Goal: Answer question/provide support: Answer question/provide support

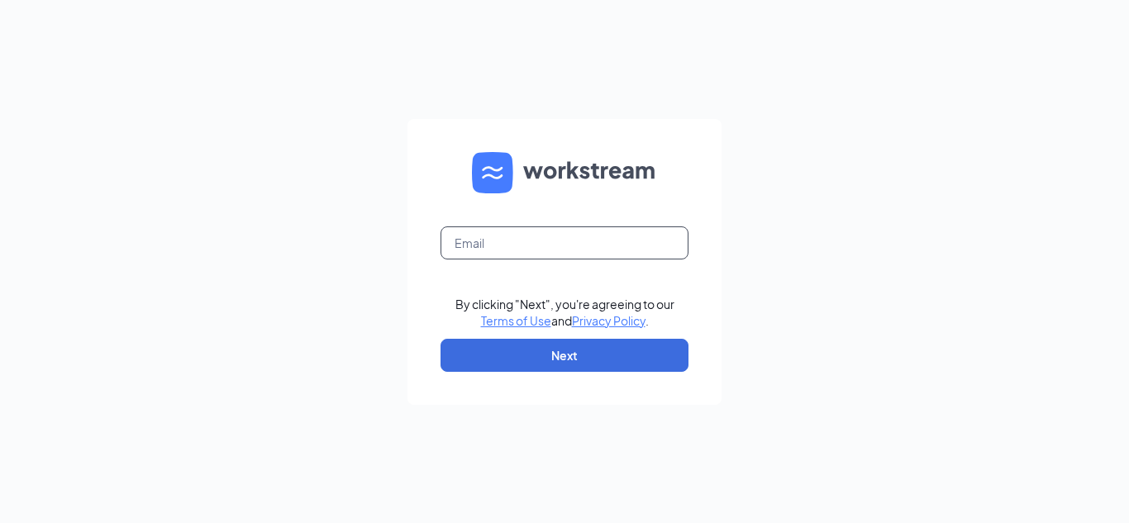
click at [611, 240] on input "text" at bounding box center [564, 242] width 248 height 33
type input "[EMAIL_ADDRESS][DOMAIN_NAME]"
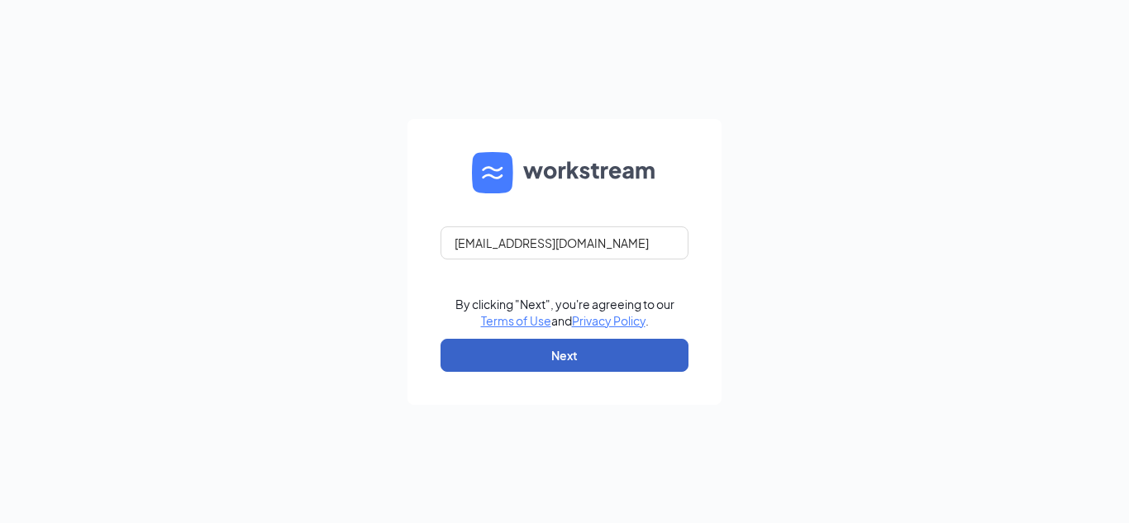
click at [504, 363] on button "Next" at bounding box center [564, 355] width 248 height 33
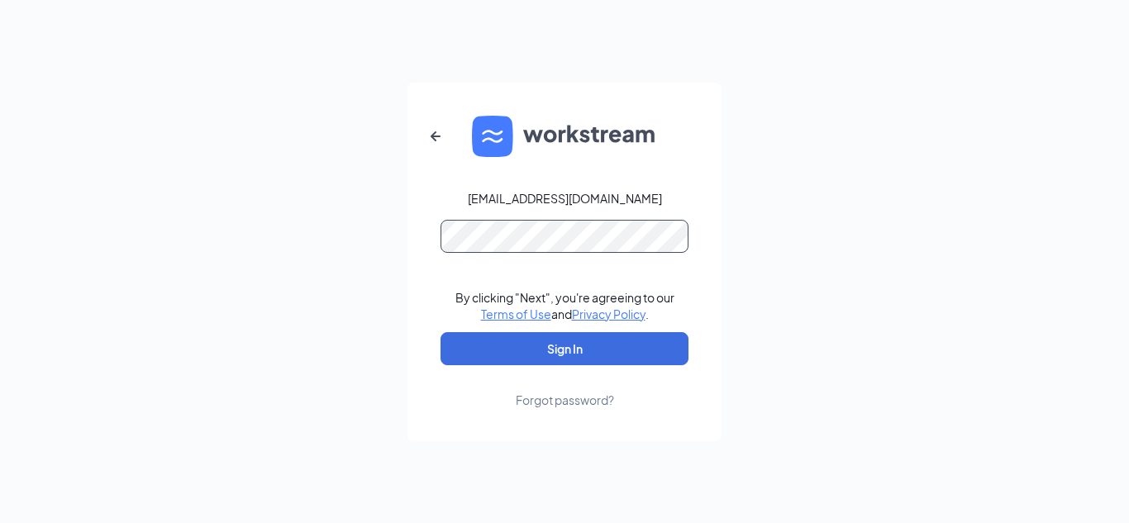
click at [440, 332] on button "Sign In" at bounding box center [564, 348] width 248 height 33
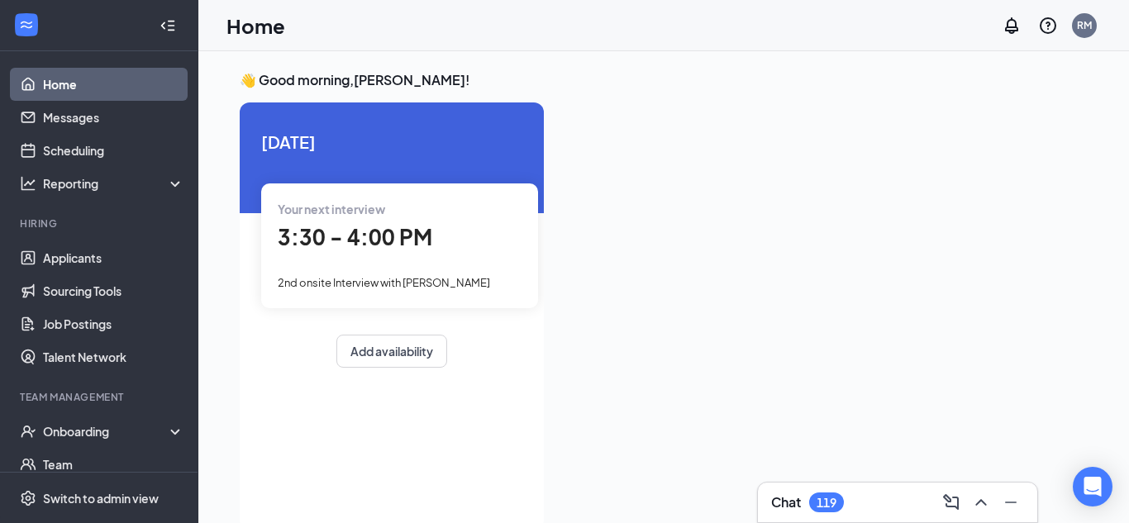
click at [359, 239] on span "3:30 - 4:00 PM" at bounding box center [355, 236] width 155 height 27
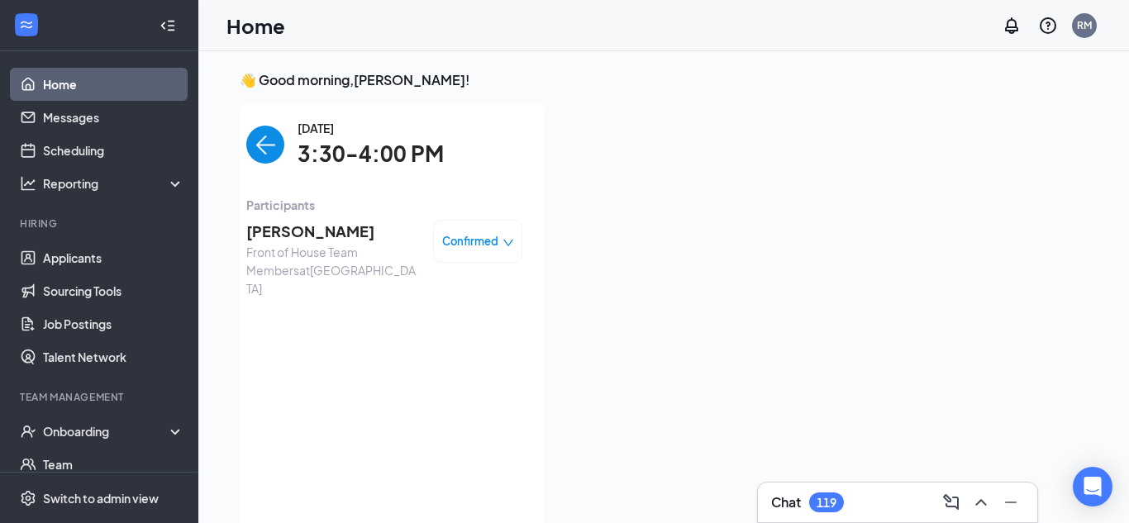
scroll to position [7, 0]
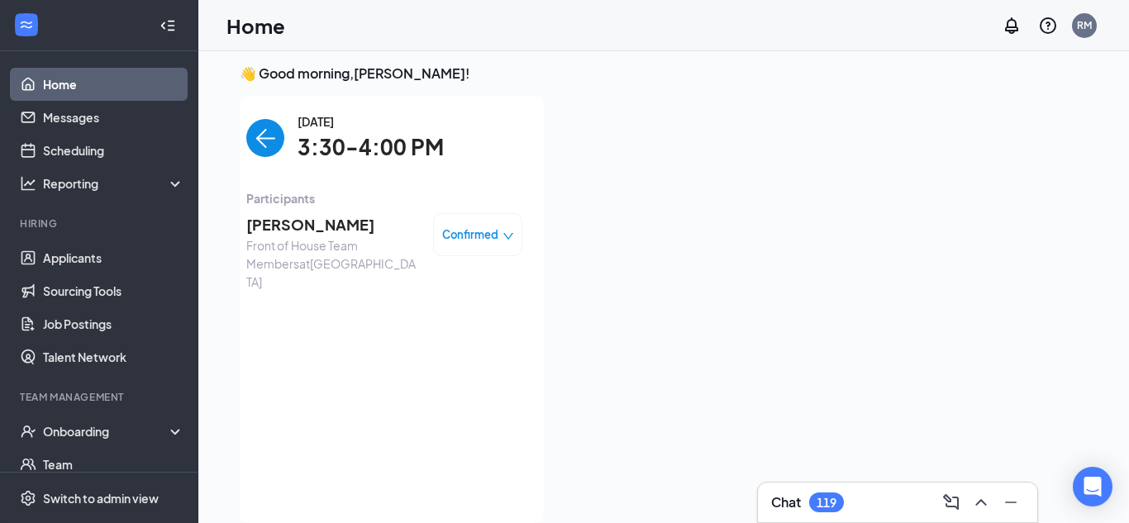
click at [333, 152] on span "3:30-4:00 PM" at bounding box center [371, 148] width 146 height 34
click at [342, 158] on span "3:30-4:00 PM" at bounding box center [371, 148] width 146 height 34
click at [321, 234] on span "[PERSON_NAME]" at bounding box center [333, 224] width 174 height 23
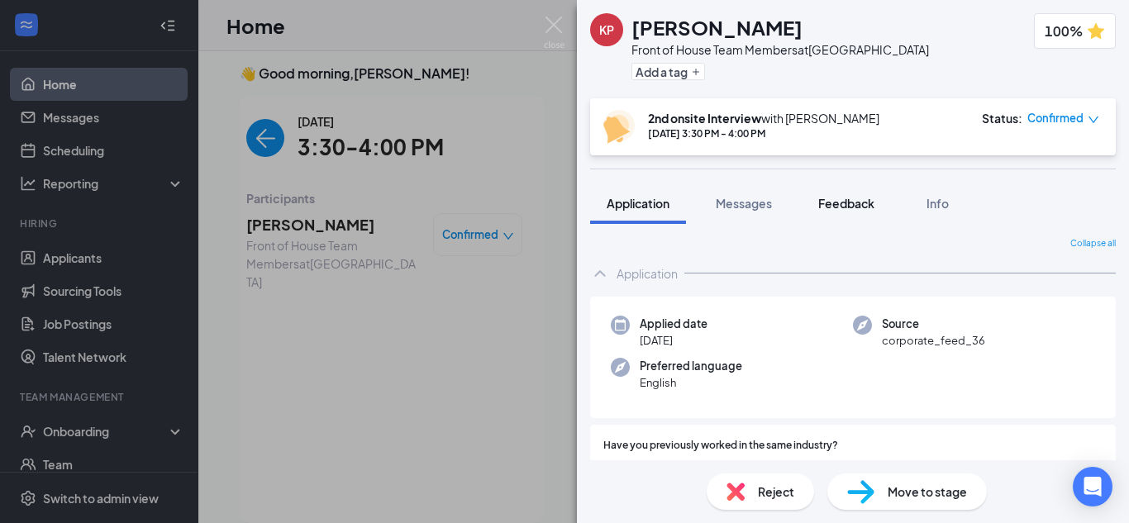
click at [838, 215] on button "Feedback" at bounding box center [846, 203] width 89 height 41
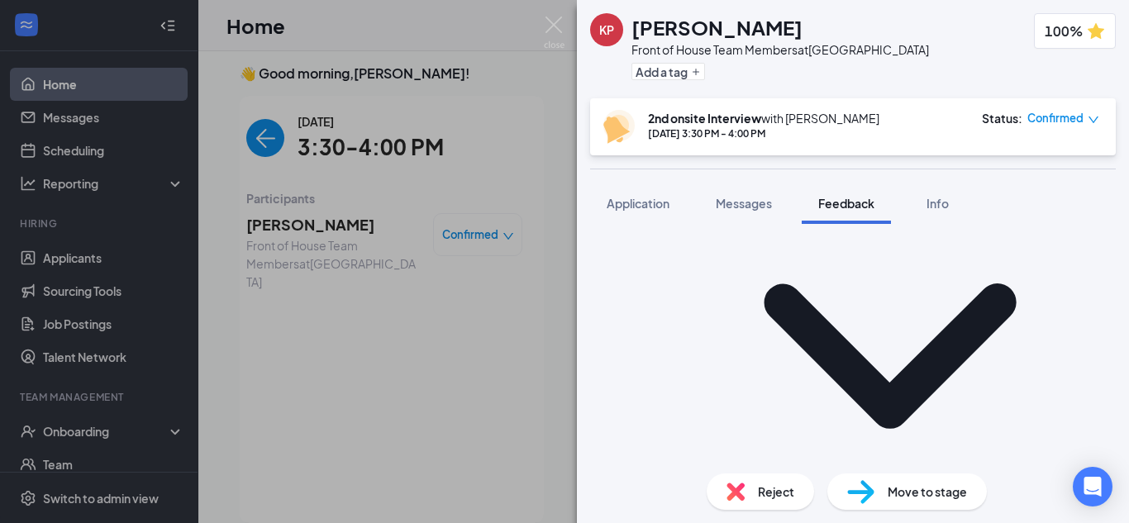
scroll to position [803, 0]
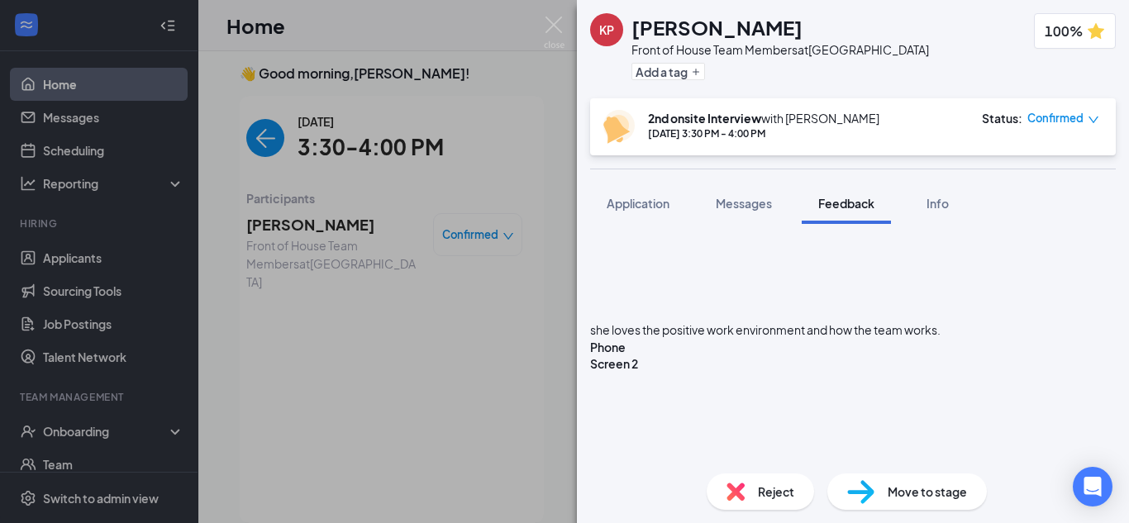
scroll to position [0, 0]
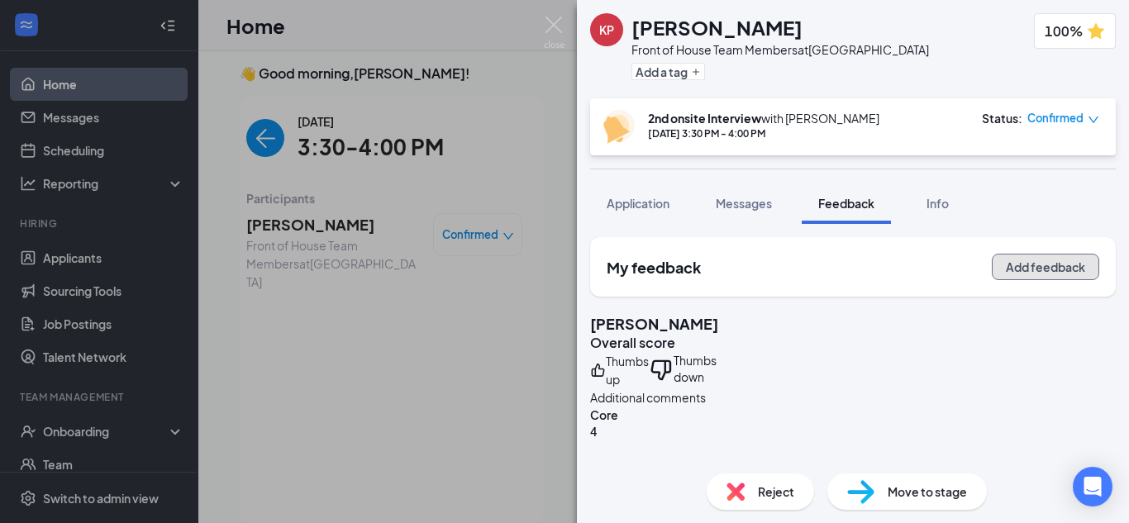
click at [1053, 263] on button "Add feedback" at bounding box center [1045, 267] width 107 height 26
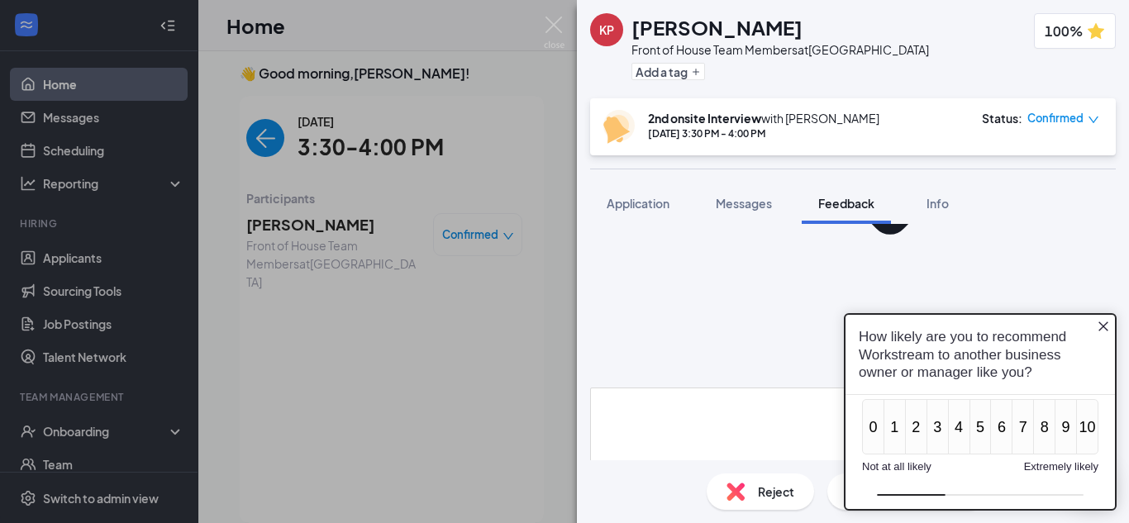
scroll to position [1007, 0]
click at [1103, 327] on icon "Close button" at bounding box center [1103, 327] width 10 height 10
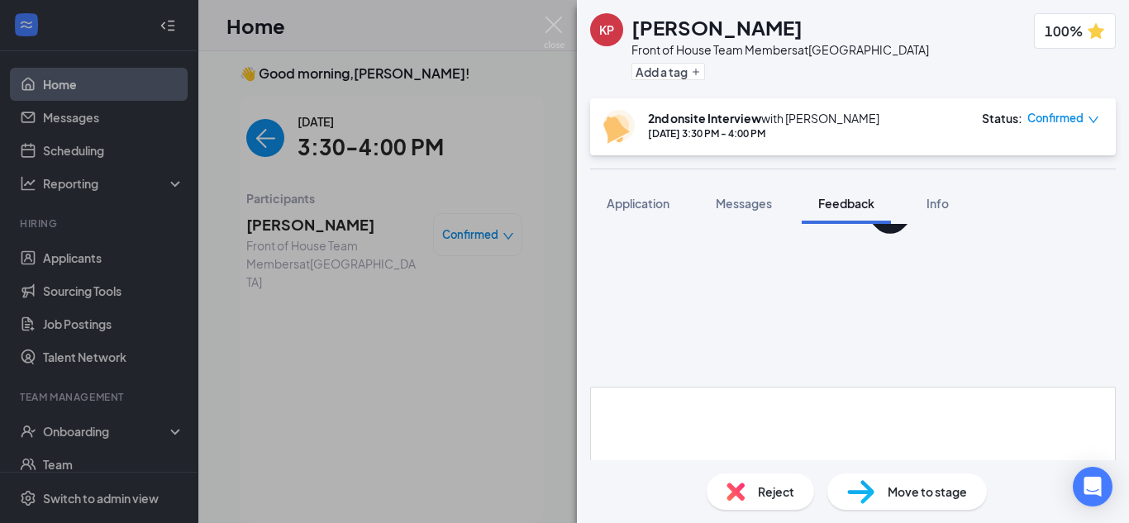
click at [1103, 327] on icon "Close button" at bounding box center [1103, 327] width 10 height 10
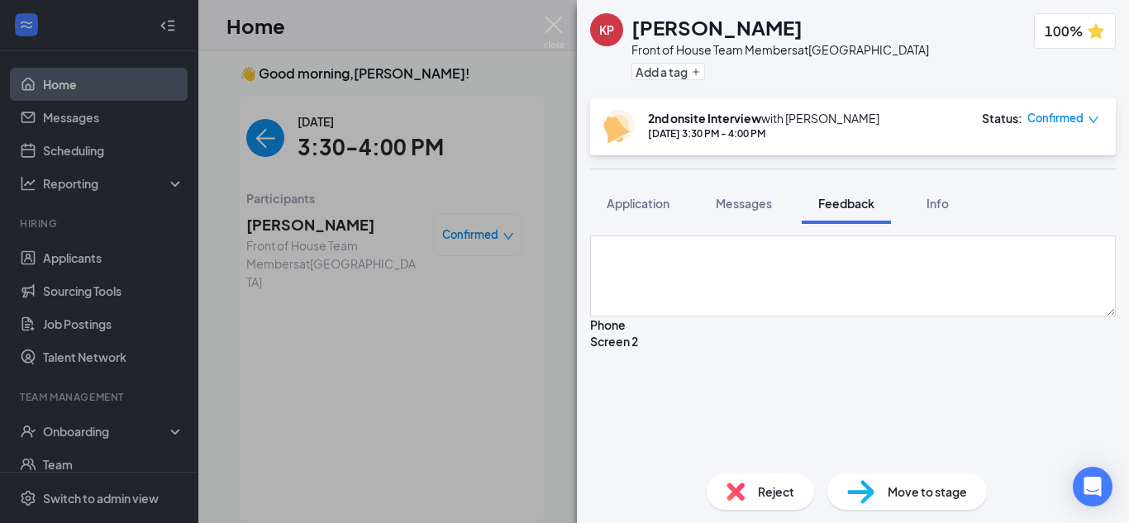
scroll to position [1159, 0]
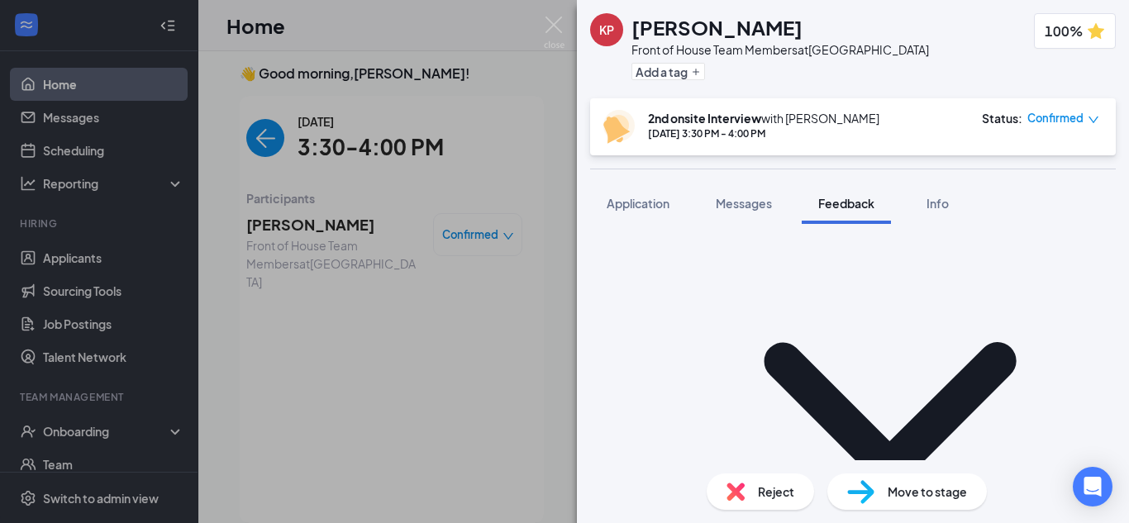
scroll to position [2376, 0]
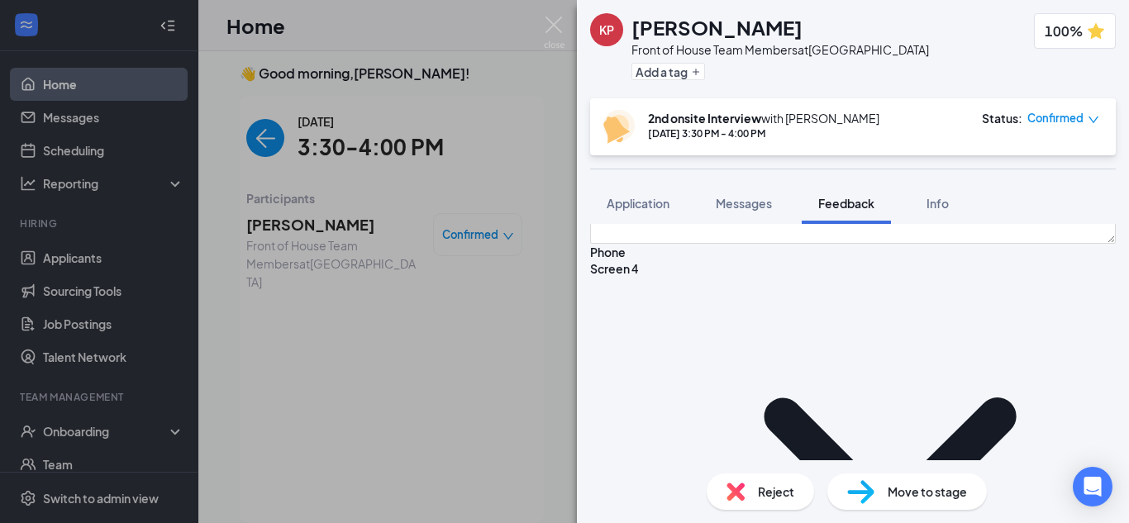
scroll to position [2286, 0]
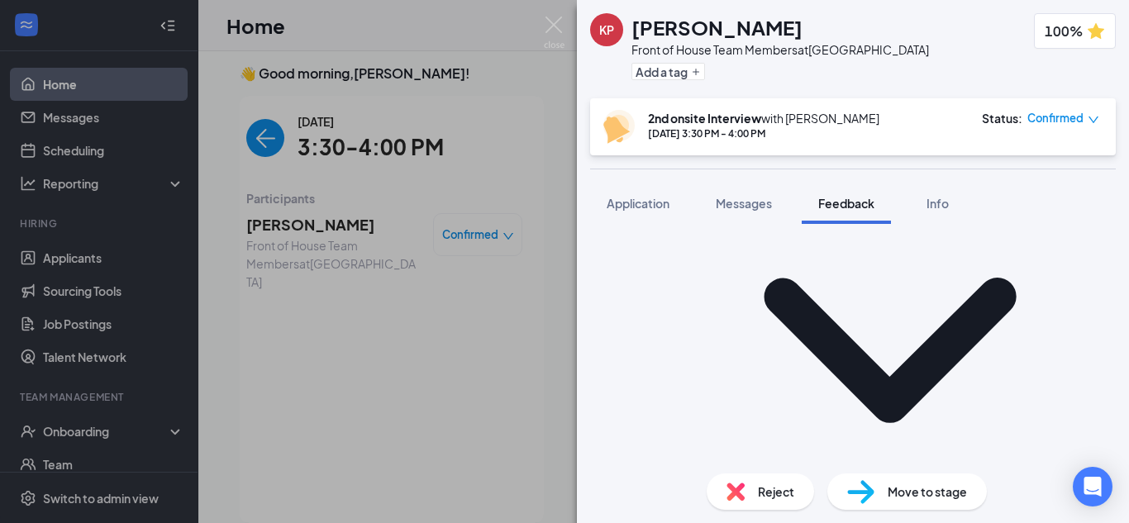
scroll to position [2421, 0]
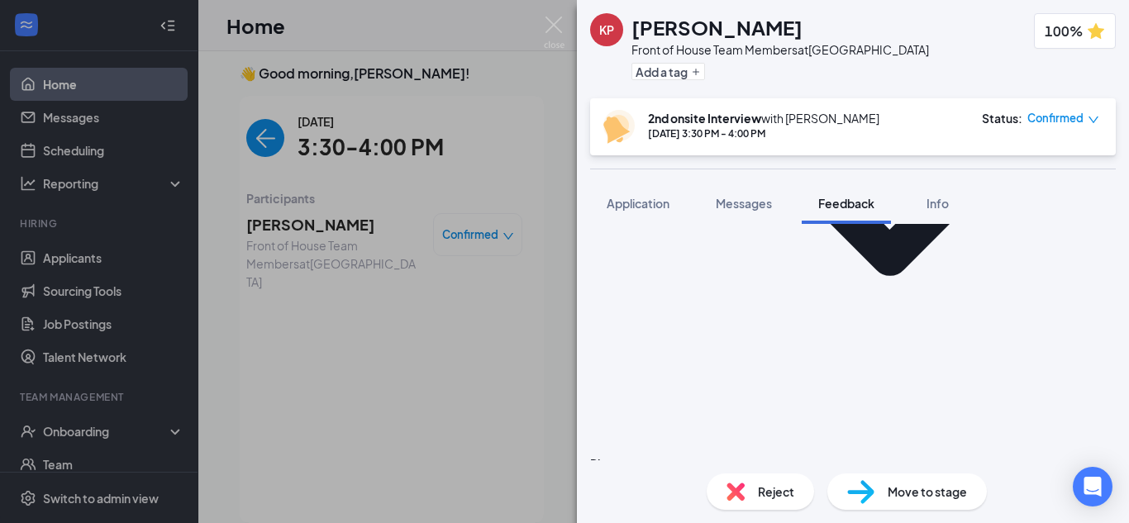
scroll to position [2567, 0]
type textarea "Sundays are closed , uplifting enviornment and people seem nive"
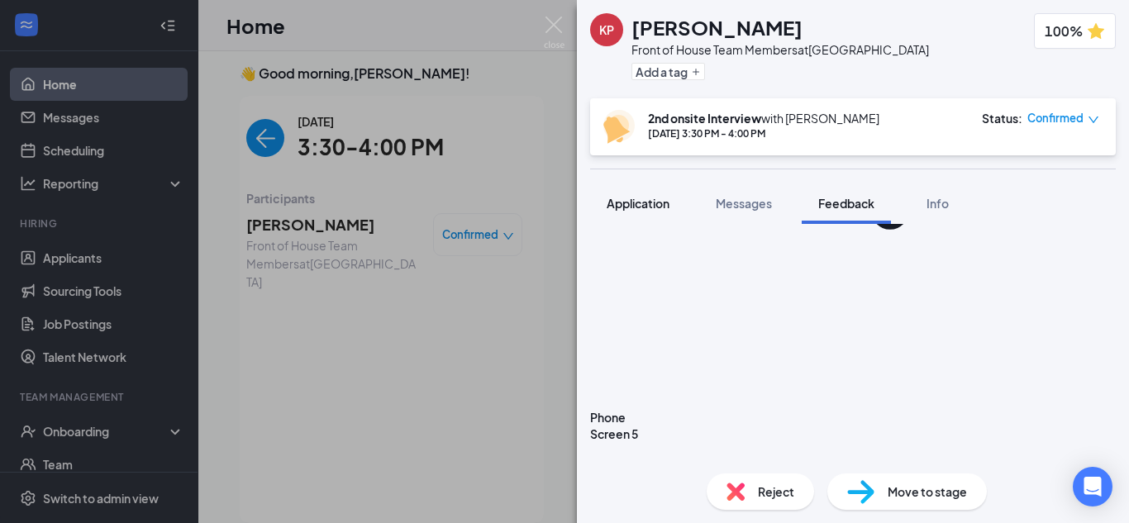
type textarea "O"
type textarea "I"
type textarea "Normally by just taking the situation at hand. one thing at a time"
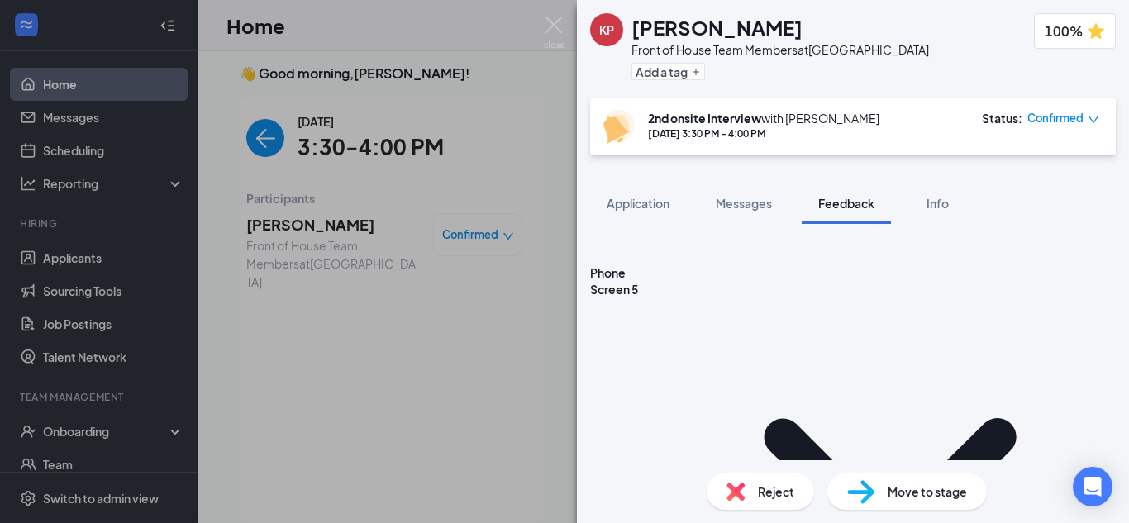
scroll to position [2760, 0]
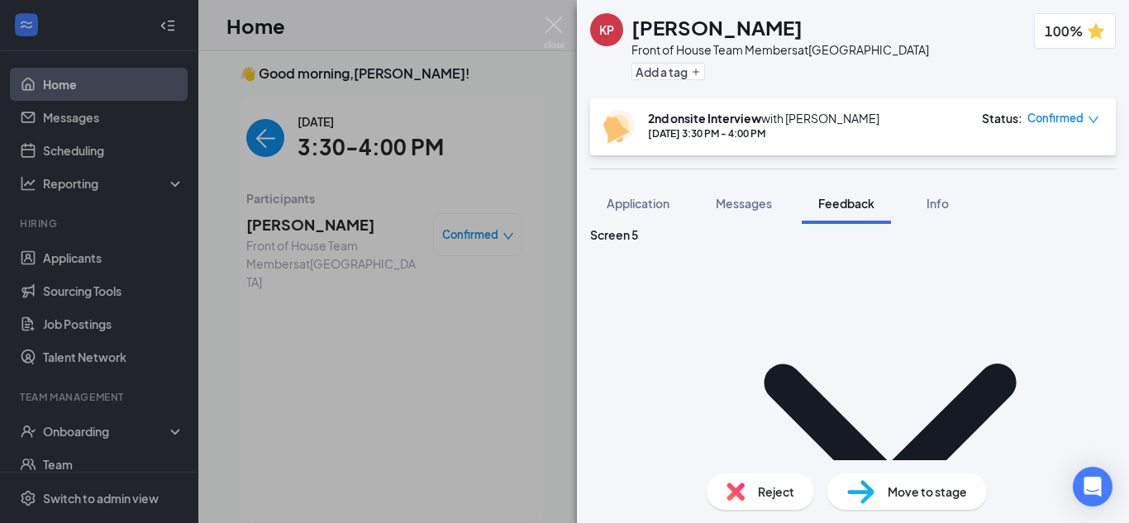
scroll to position [2811, 0]
type textarea "FOH-willing to work in kitchen but prefers to be FOH"
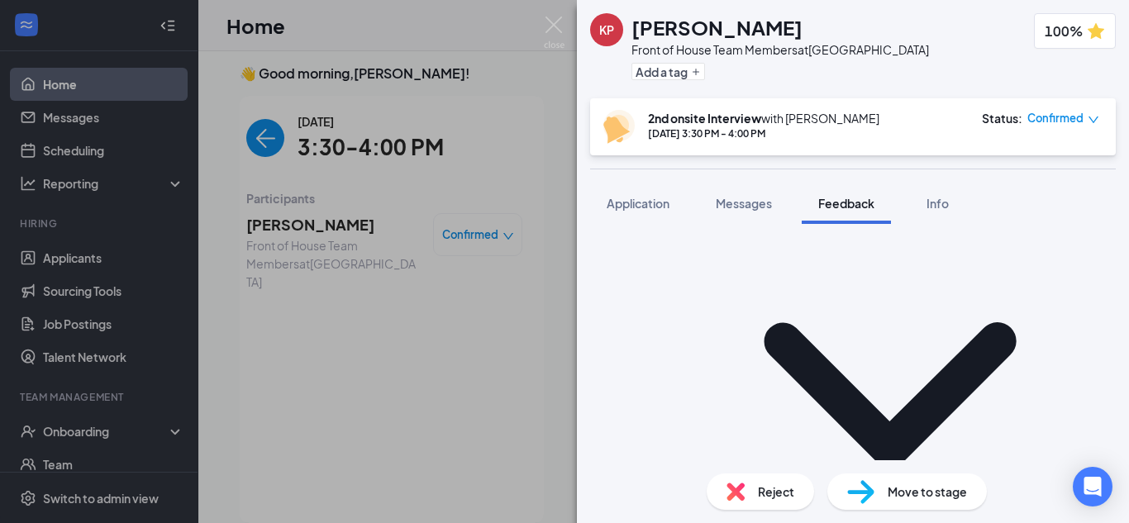
scroll to position [2855, 0]
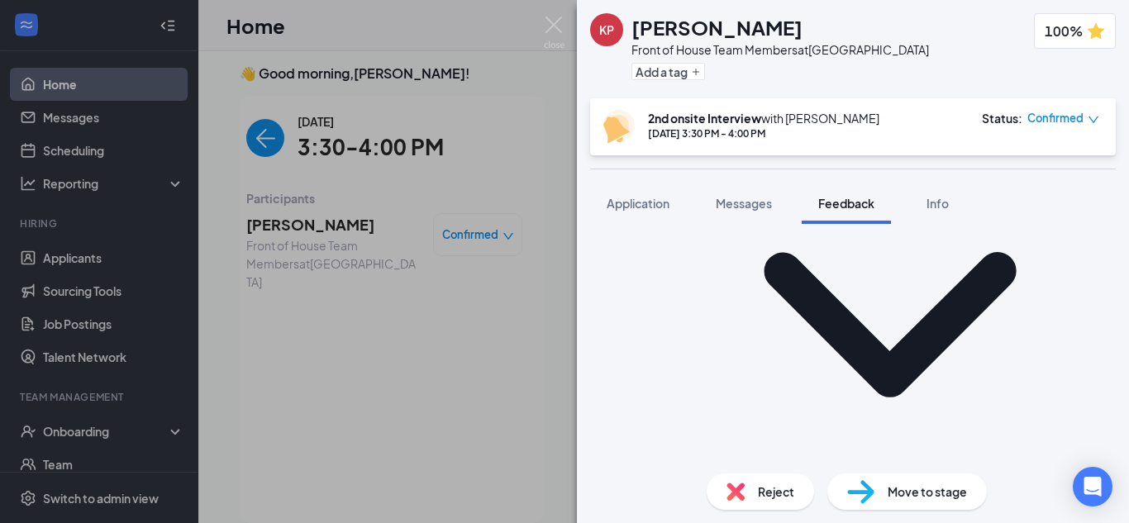
scroll to position [2921, 0]
type textarea "When you join the dance team, made time to practice the dance everyday"
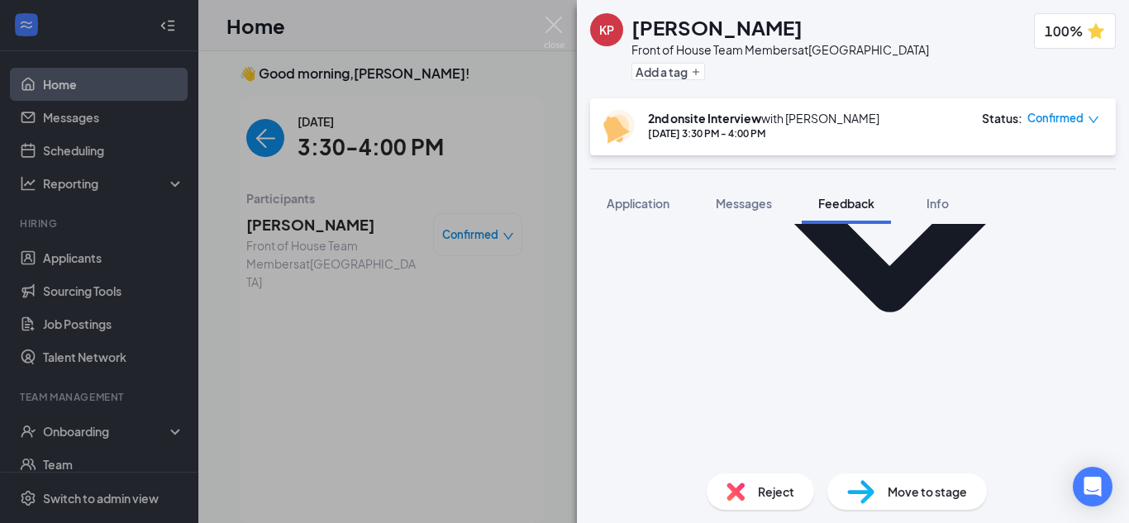
scroll to position [3010, 0]
type textarea "talking out especially with work because you can't let get in the way of work"
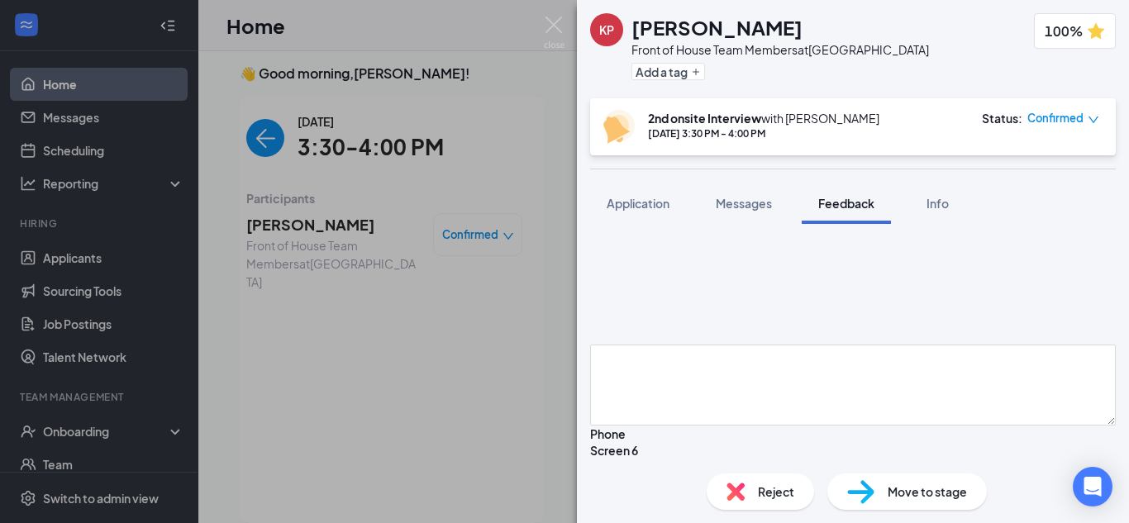
scroll to position [3130, 0]
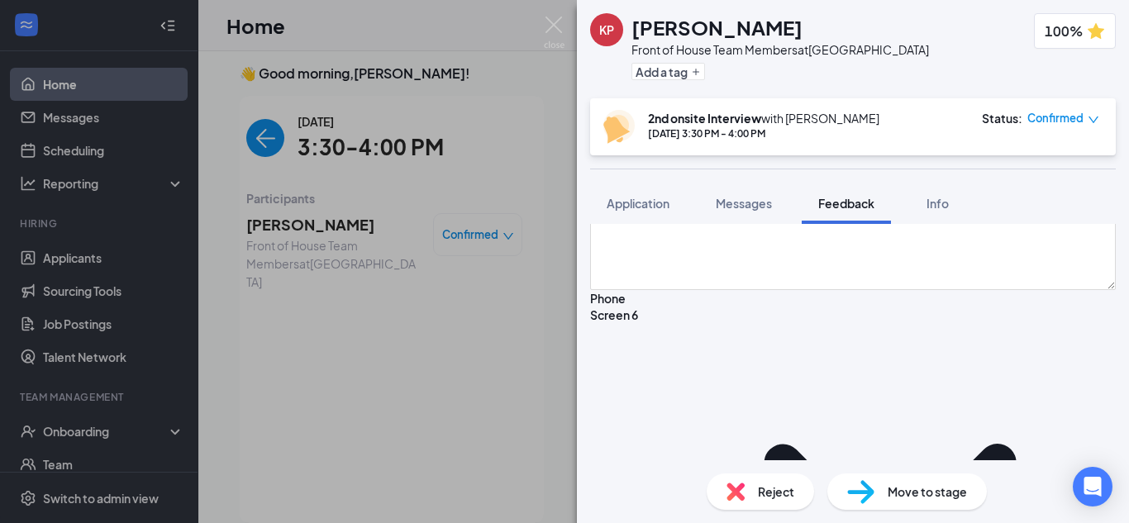
scroll to position [3286, 0]
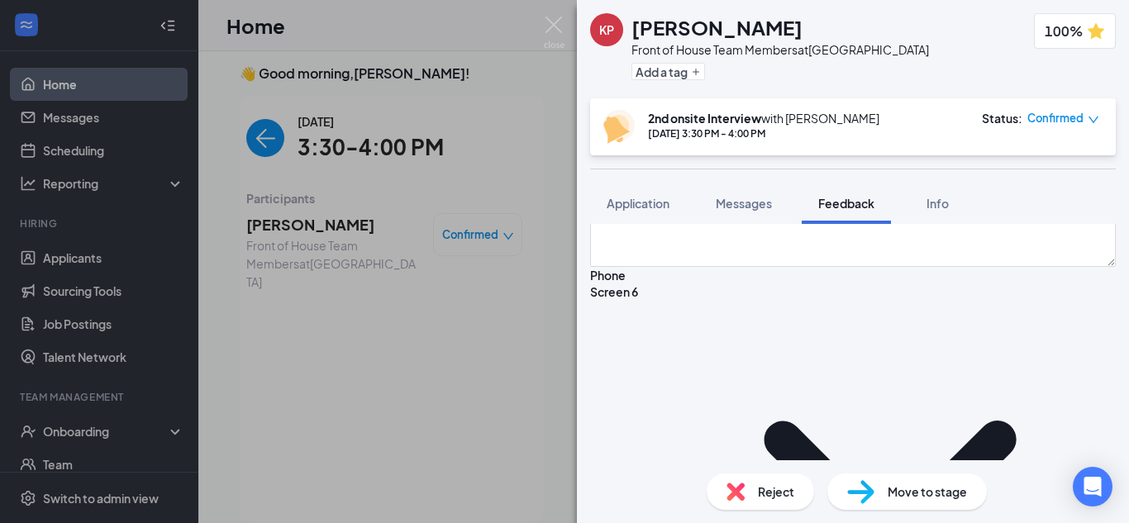
type textarea "had to deal with a customer whose food was cold and was upset and just wanted a…"
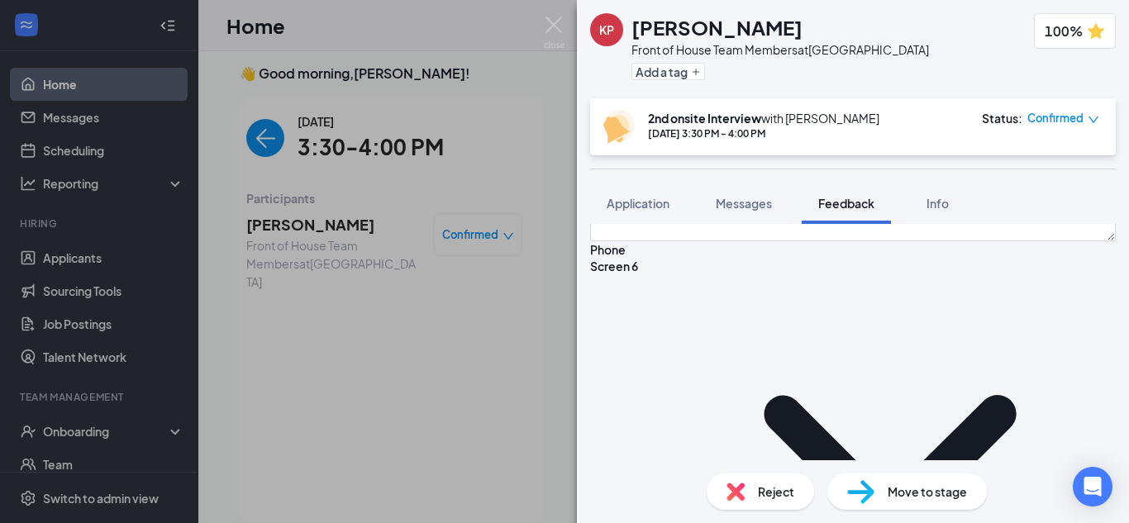
type textarea "1) quick learner 2) clean 3) patient needs to work on speaking on, nervous,"
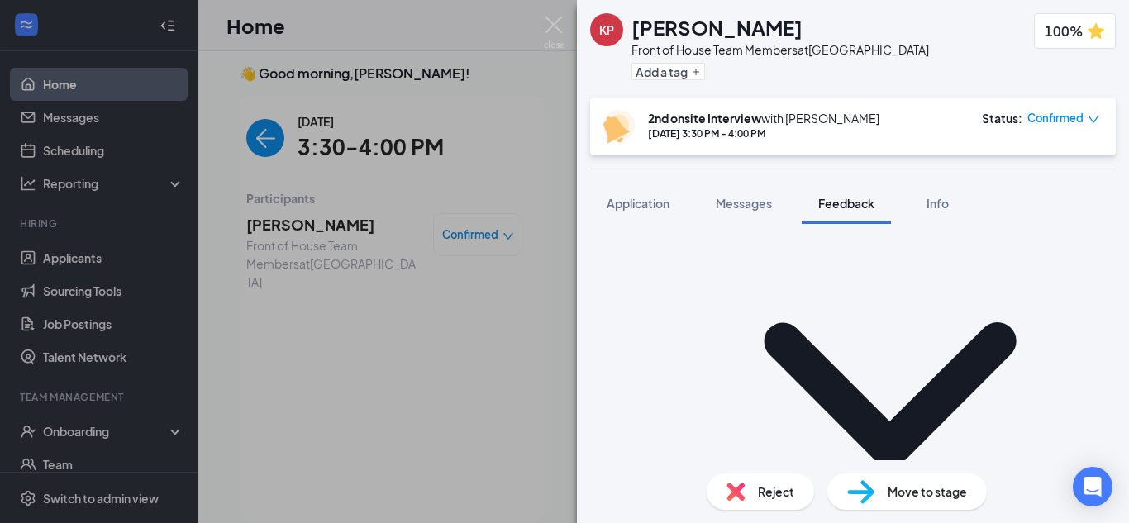
scroll to position [3390, 0]
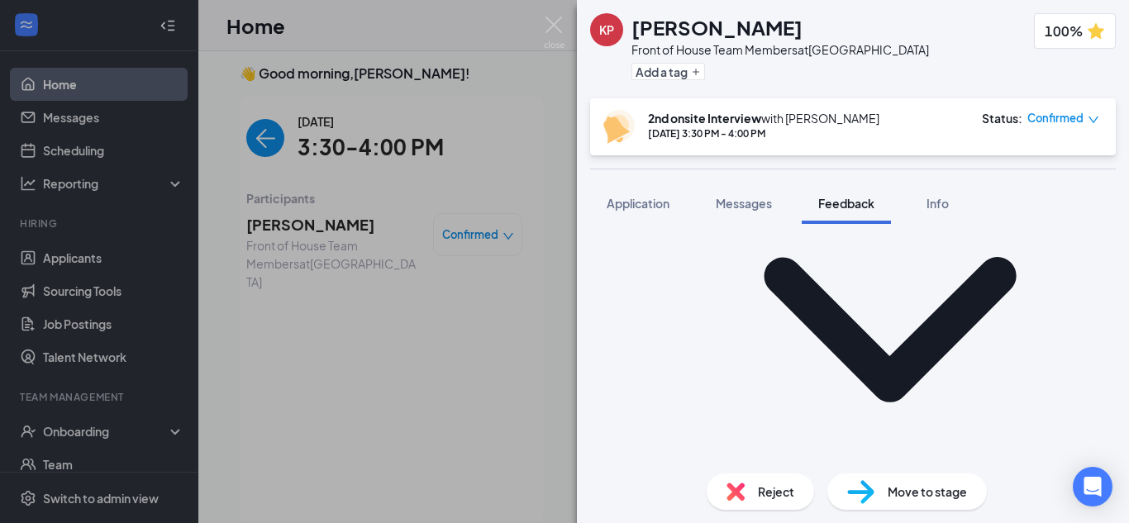
scroll to position [3451, 0]
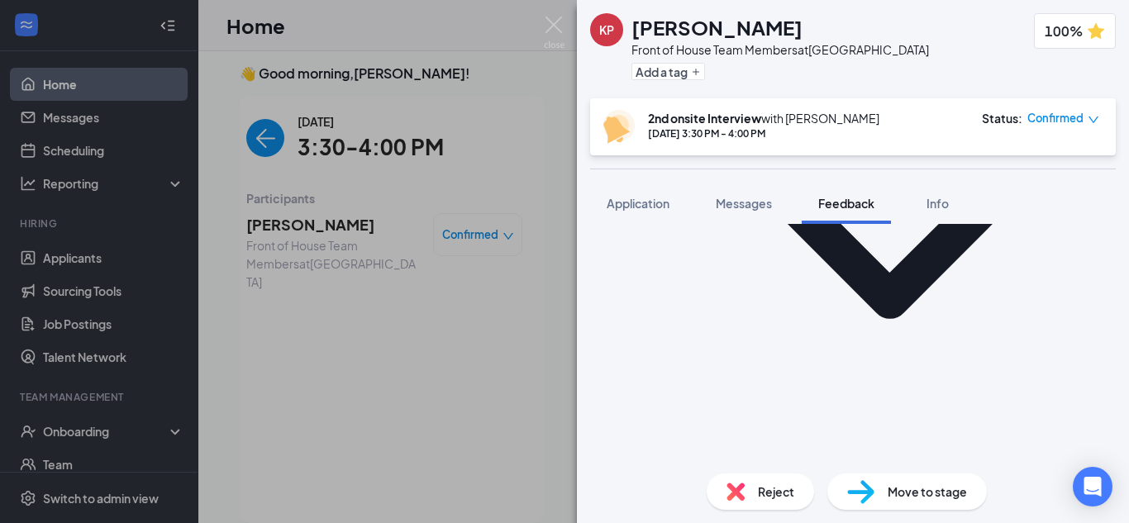
scroll to position [3535, 0]
type textarea "I"
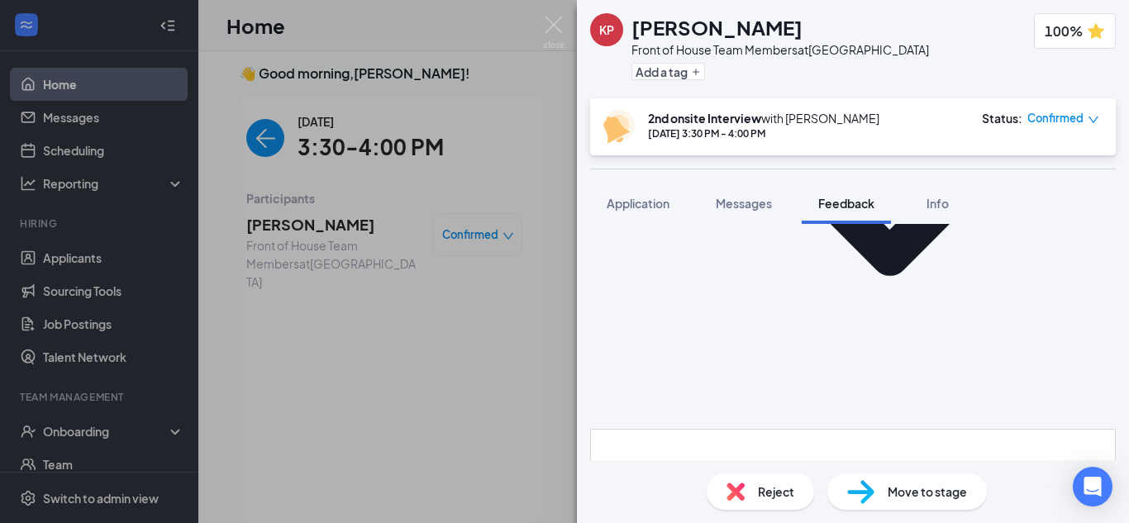
scroll to position [3578, 0]
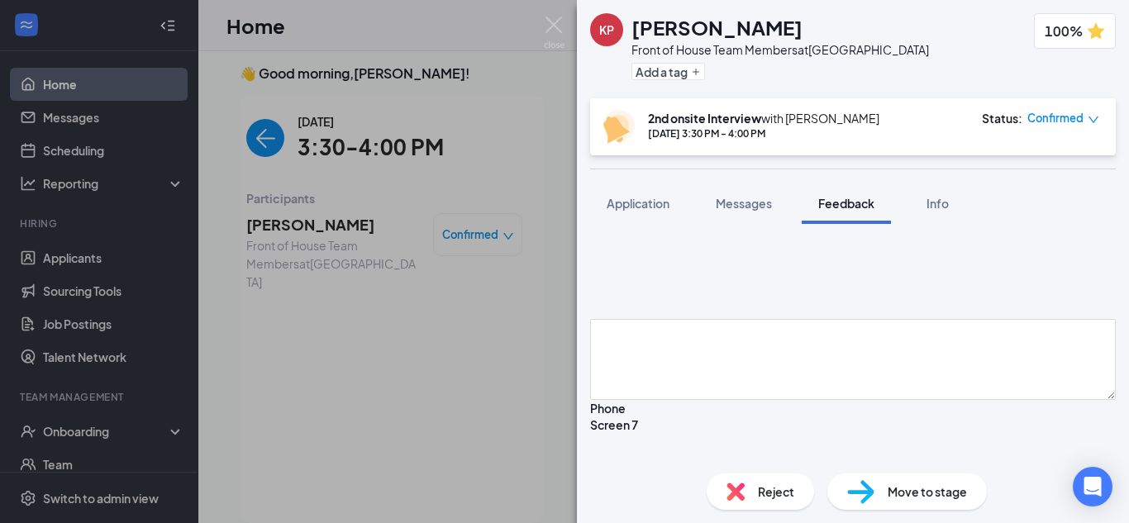
scroll to position [3692, 0]
type textarea "Shes kind especially to customer and leaves a good impression on people and wan…"
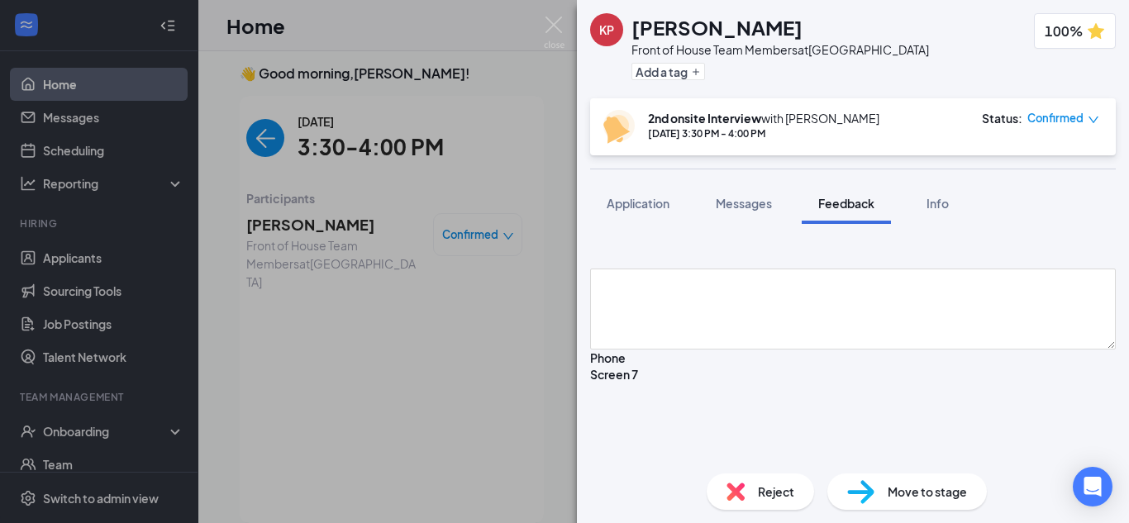
scroll to position [3737, 0]
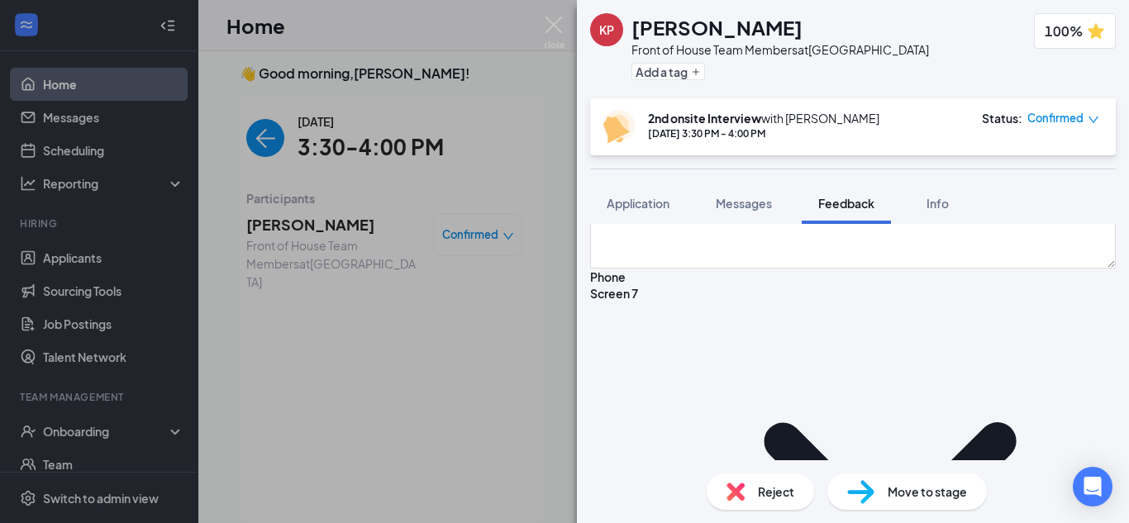
scroll to position [3819, 0]
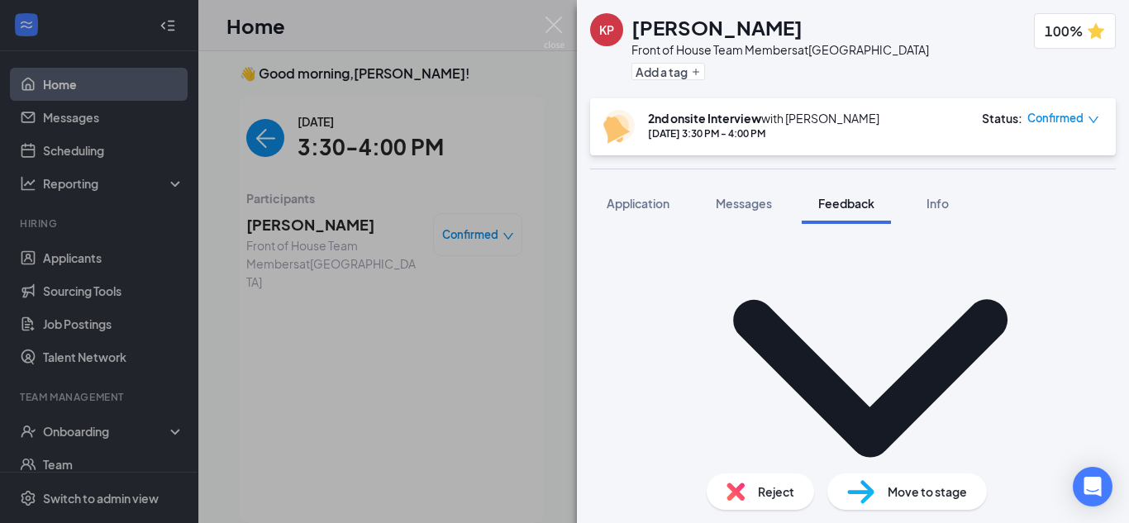
scroll to position [0, 0]
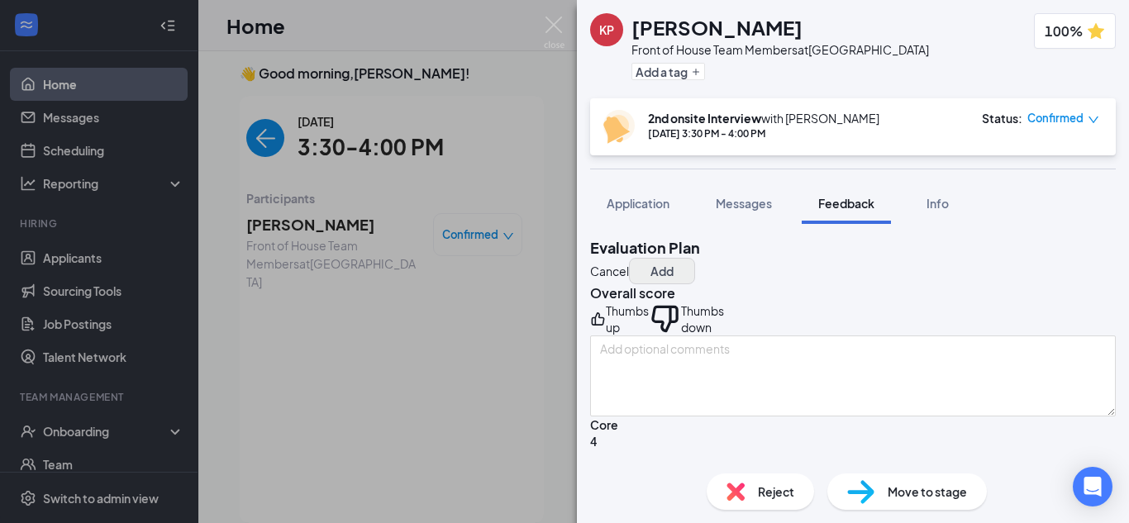
type textarea "respect the leader, because a manager is a manger"
click at [695, 264] on button "Add" at bounding box center [662, 271] width 66 height 26
click at [865, 491] on img at bounding box center [860, 492] width 27 height 24
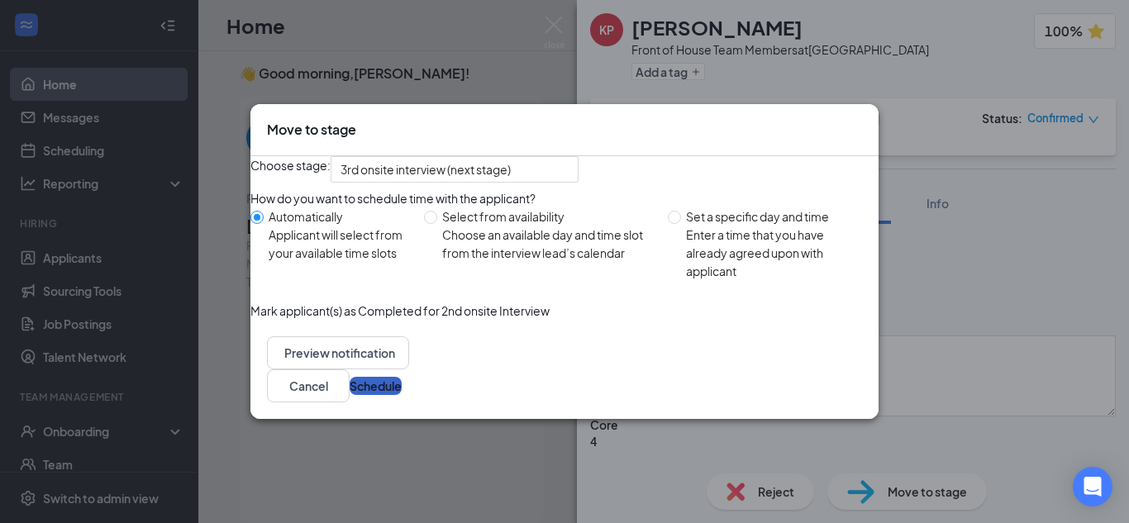
click at [402, 395] on button "Schedule" at bounding box center [376, 386] width 52 height 18
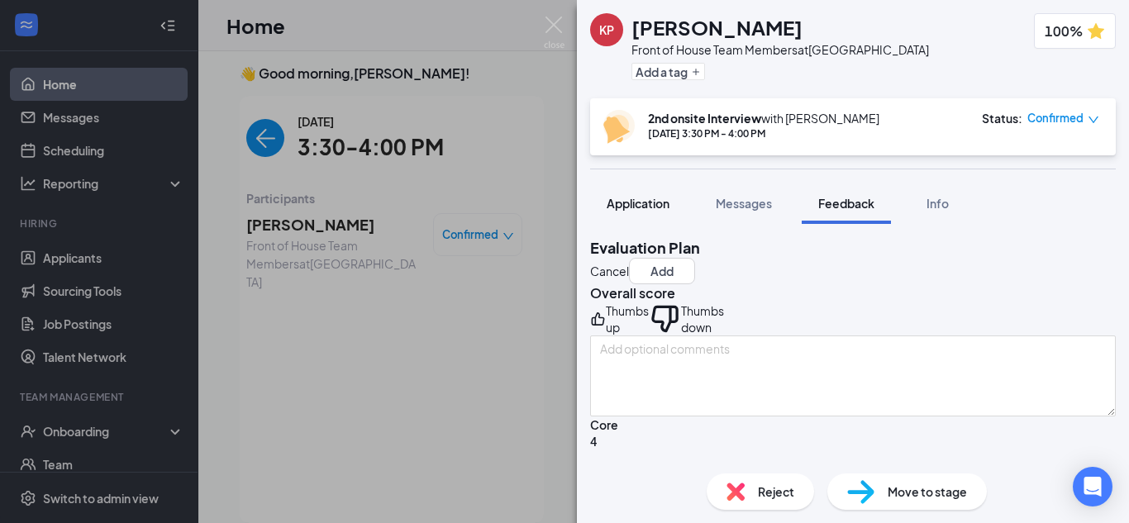
click at [645, 204] on span "Application" at bounding box center [638, 203] width 63 height 15
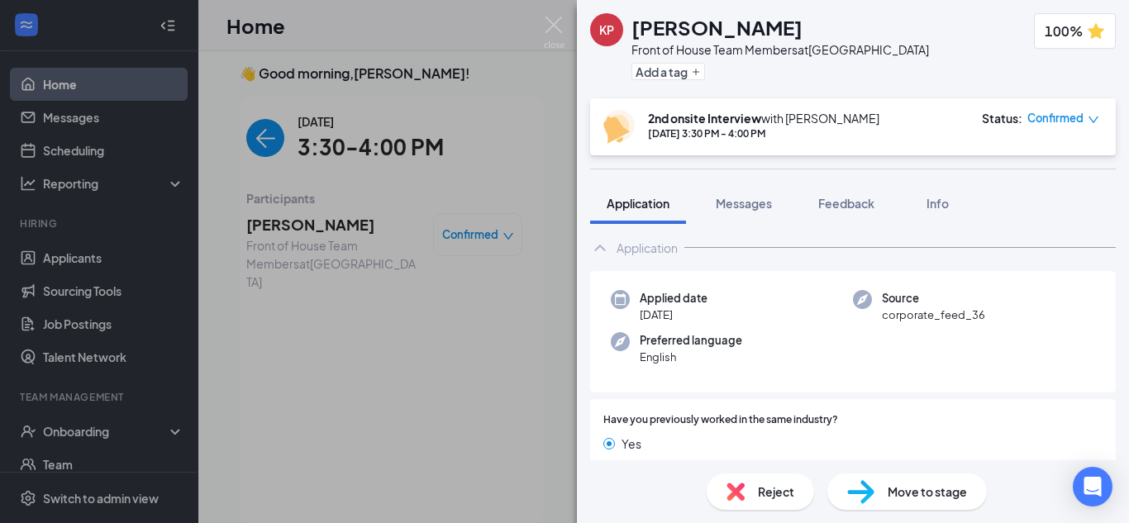
scroll to position [21, 0]
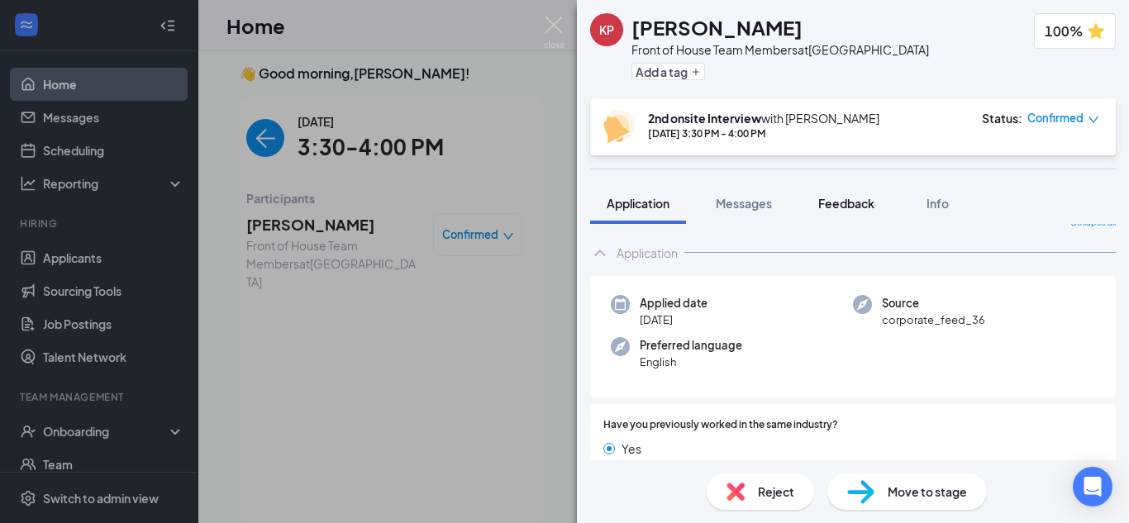
click at [864, 212] on button "Feedback" at bounding box center [846, 203] width 89 height 41
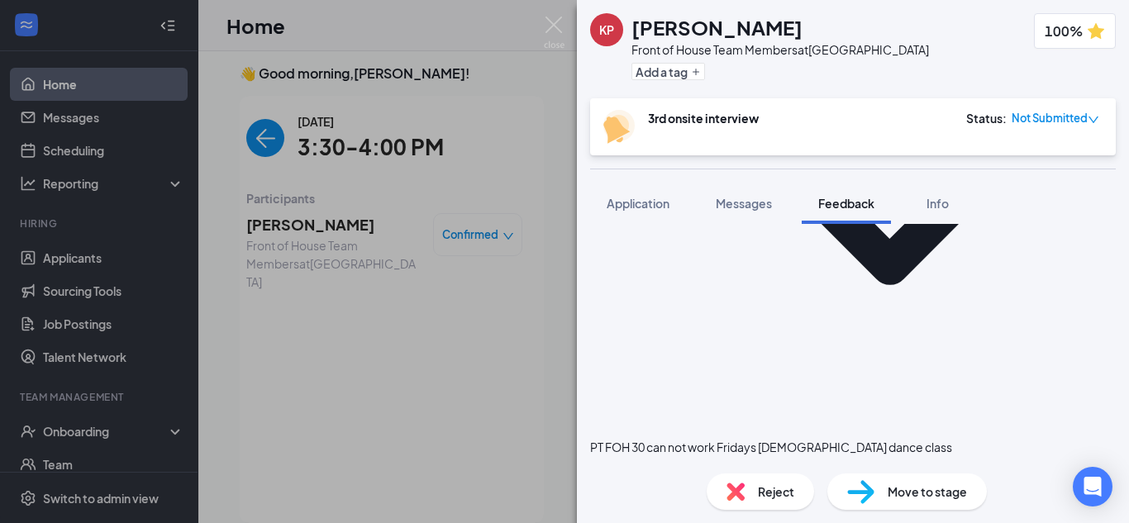
scroll to position [1940, 0]
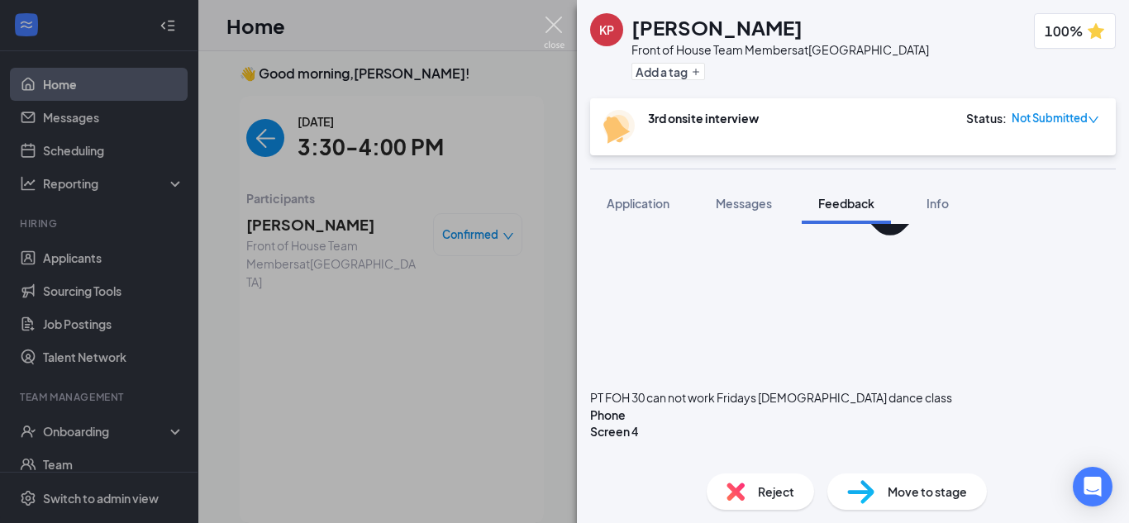
click at [546, 39] on img at bounding box center [554, 33] width 21 height 32
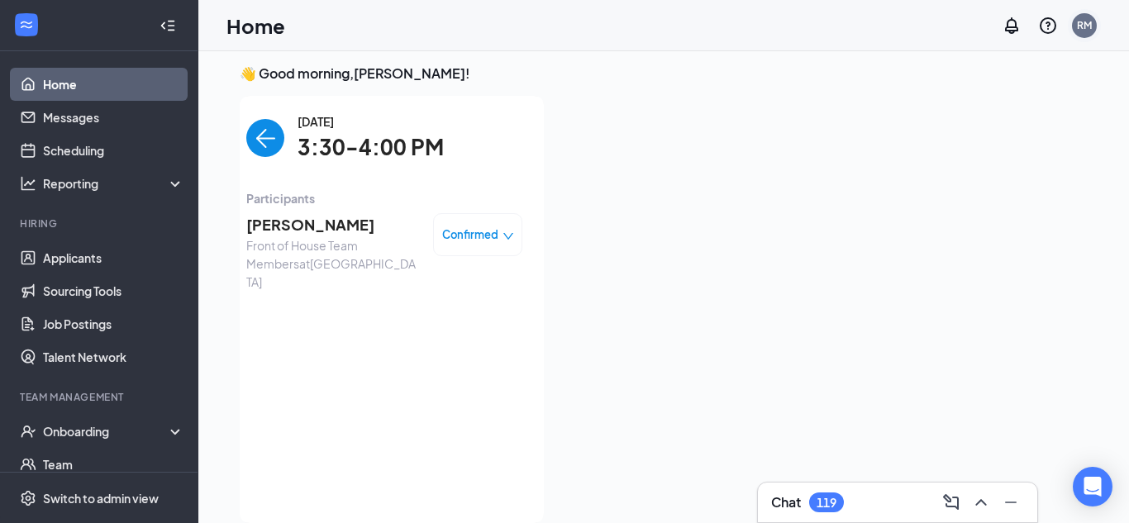
click at [1088, 14] on div "RM" at bounding box center [1084, 25] width 25 height 25
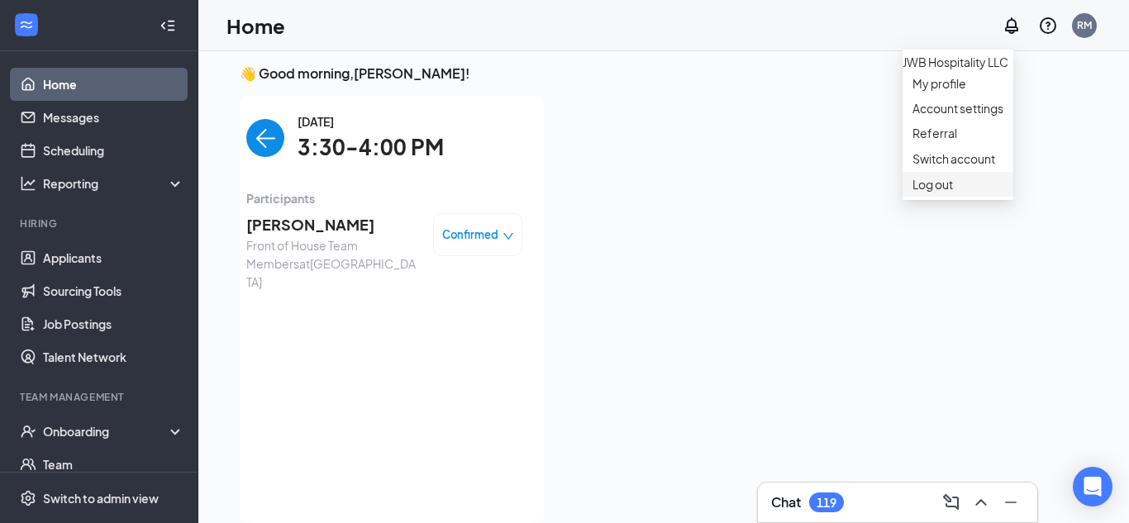
click at [976, 193] on div "Log out" at bounding box center [957, 184] width 91 height 17
